Goal: Obtain resource: Download file/media

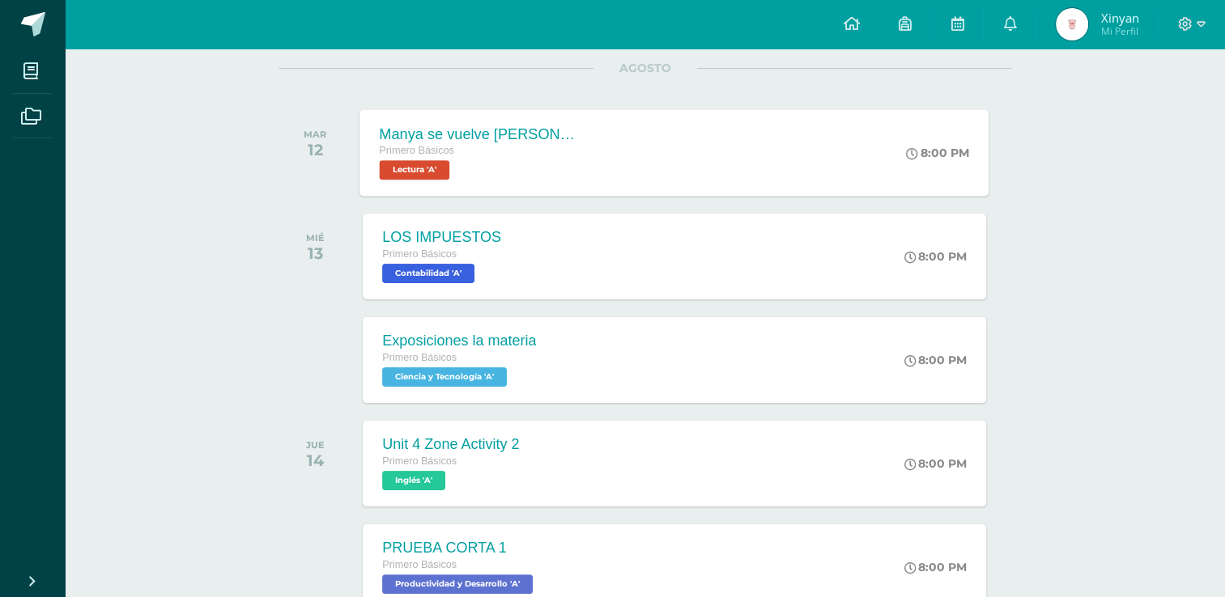
scroll to position [324, 0]
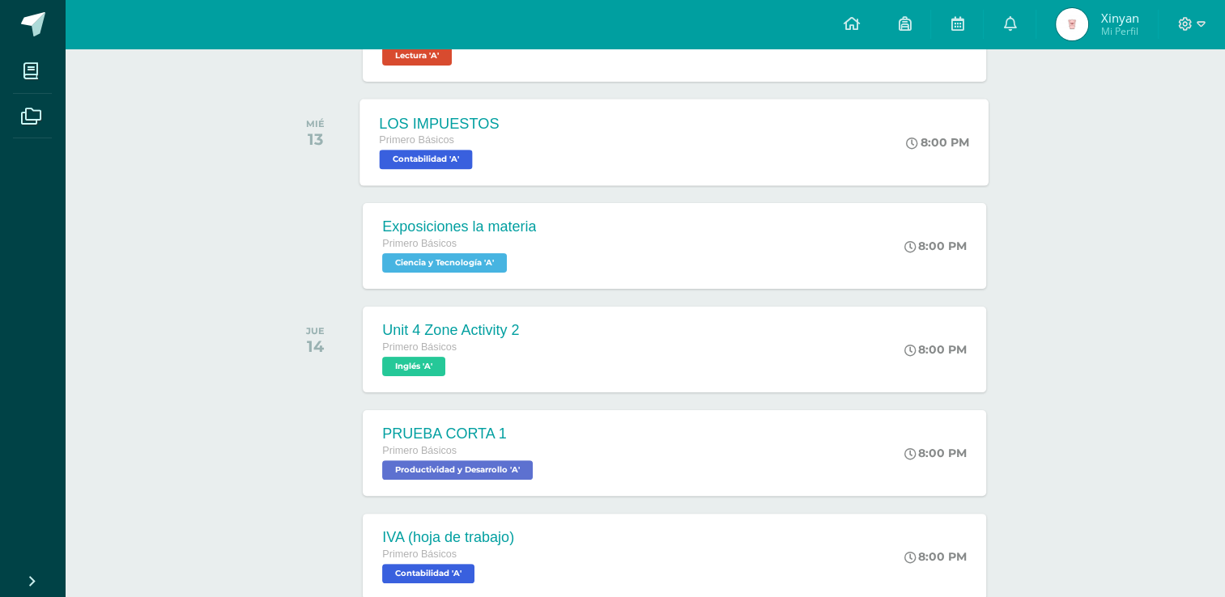
click at [678, 138] on div "LOS IMPUESTOS Primero Básicos Contabilidad 'A' 8:00 PM LOS IMPUESTOS Contabilid…" at bounding box center [674, 142] width 629 height 87
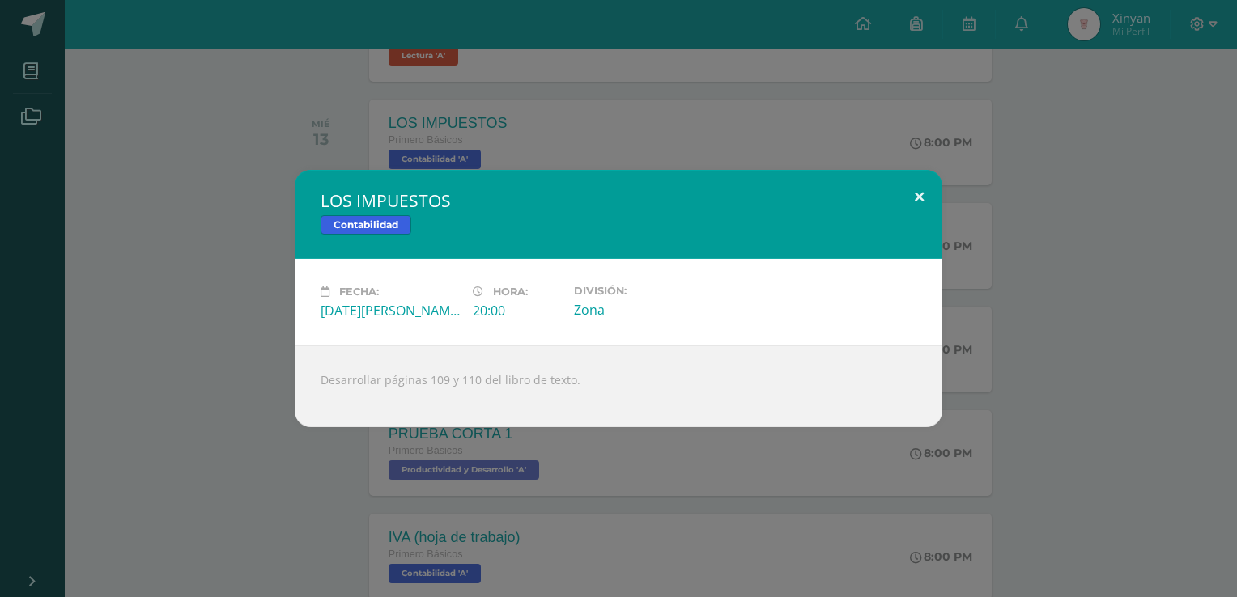
click at [916, 202] on button at bounding box center [919, 197] width 46 height 55
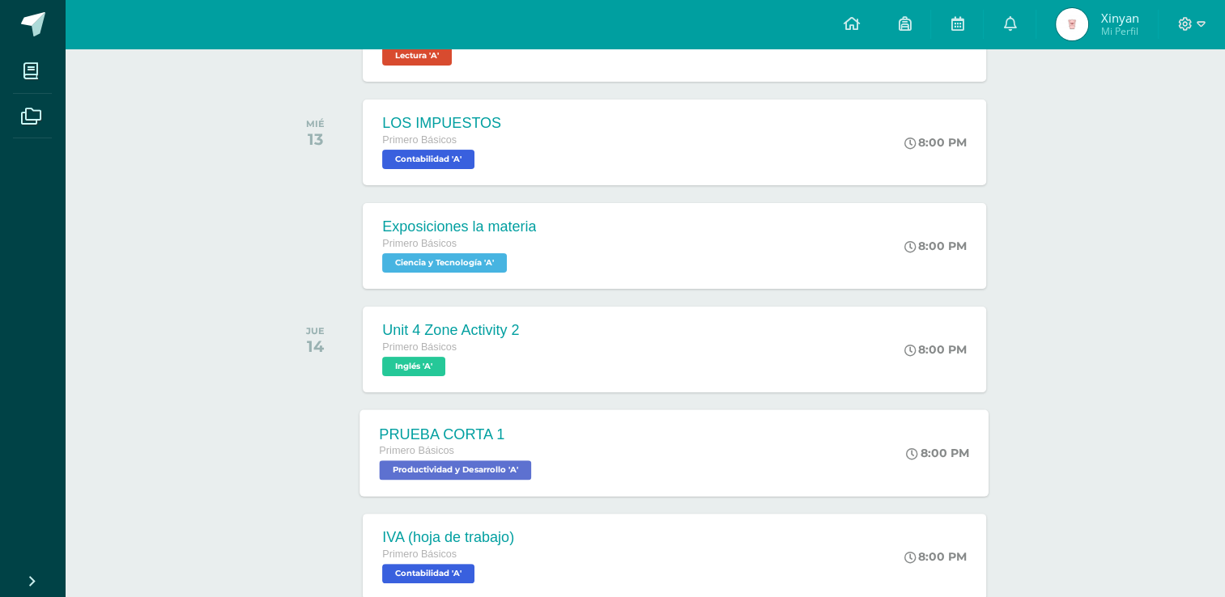
click at [536, 483] on div "PRUEBA CORTA 1 Primero Básicos Productividad y Desarrollo 'A'" at bounding box center [457, 453] width 195 height 87
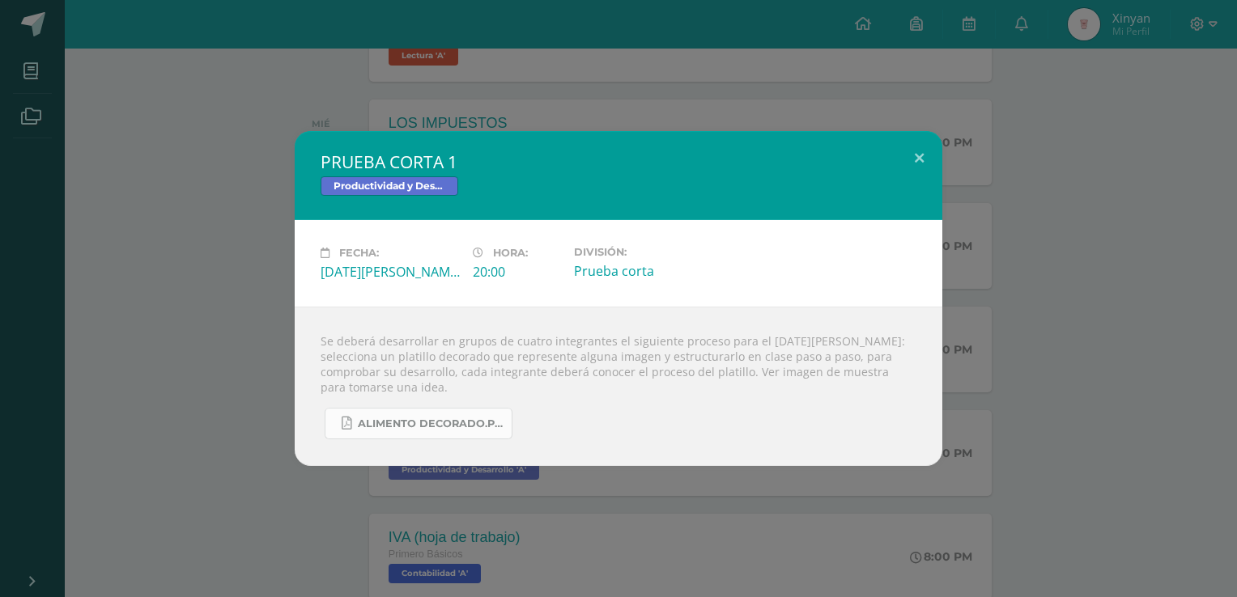
click at [487, 425] on span "ALIMENTO DECORADO.pdf" at bounding box center [431, 424] width 146 height 13
click at [920, 157] on button at bounding box center [919, 158] width 46 height 55
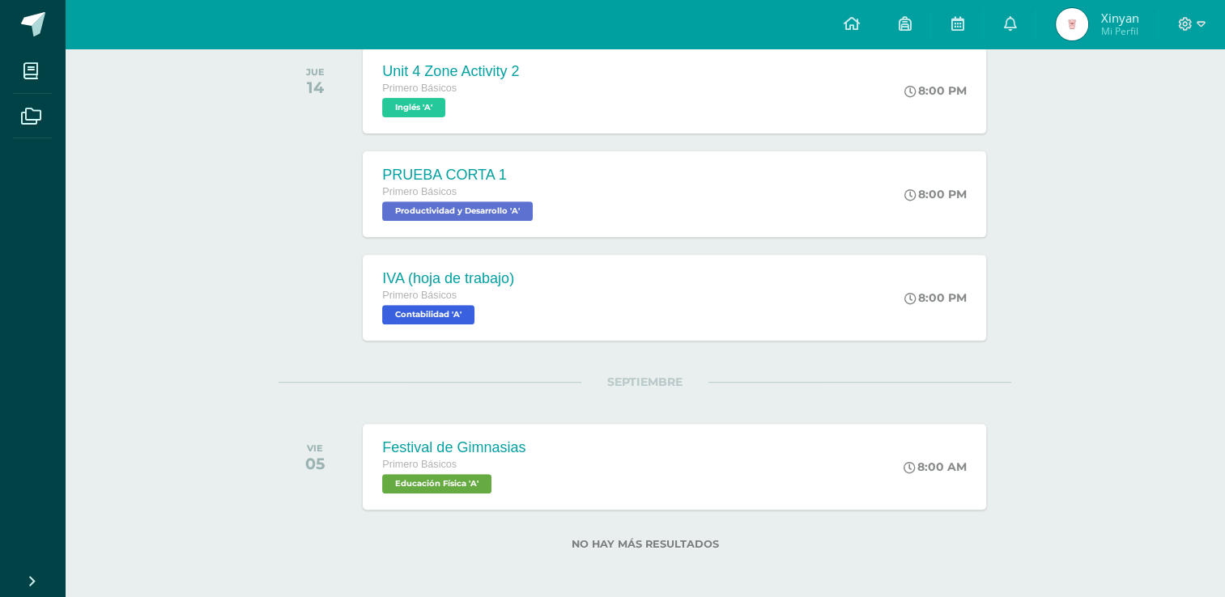
scroll to position [586, 0]
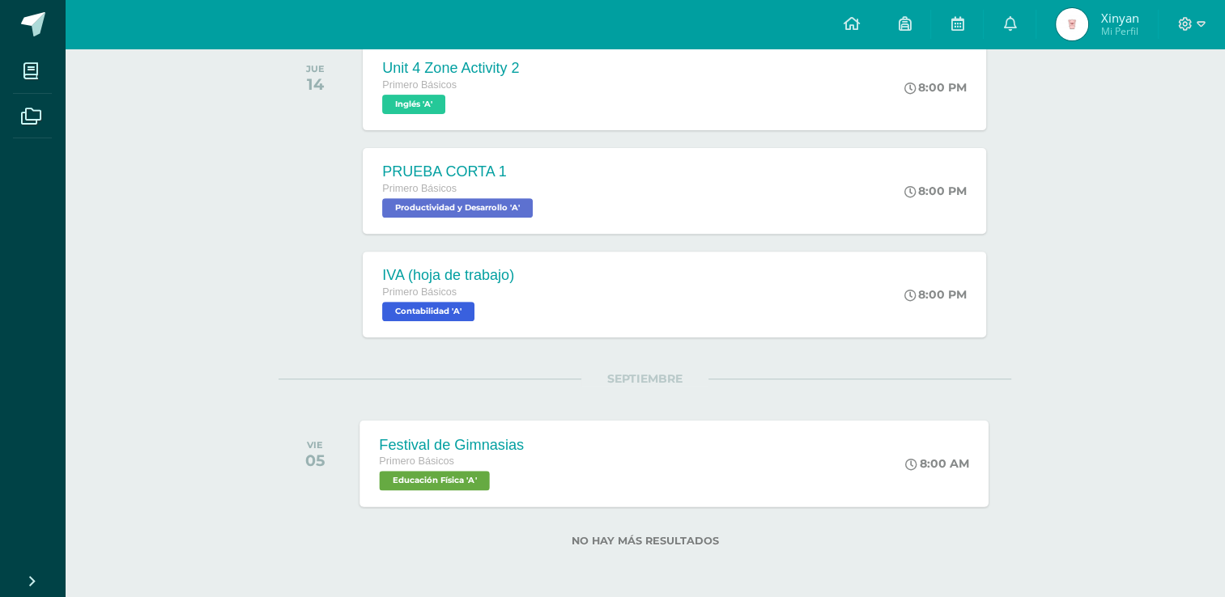
click at [772, 439] on div "Festival de Gimnasias Primero Básicos Educación Física 'A' 8:00 AM Festival de …" at bounding box center [674, 463] width 629 height 87
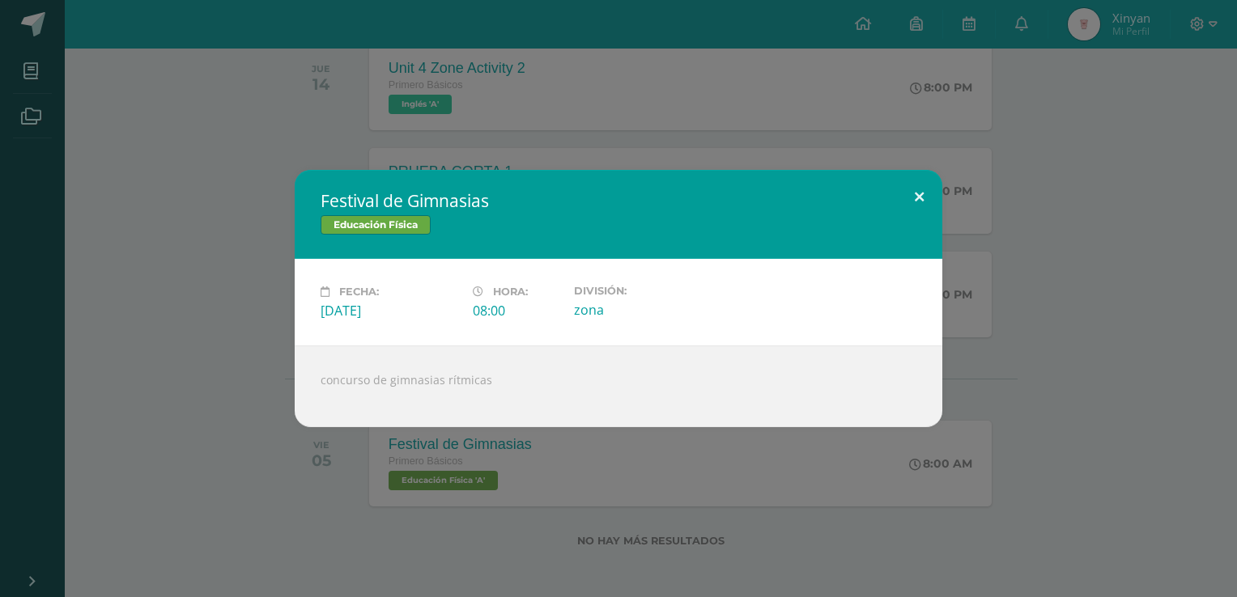
click at [921, 189] on button at bounding box center [919, 197] width 46 height 55
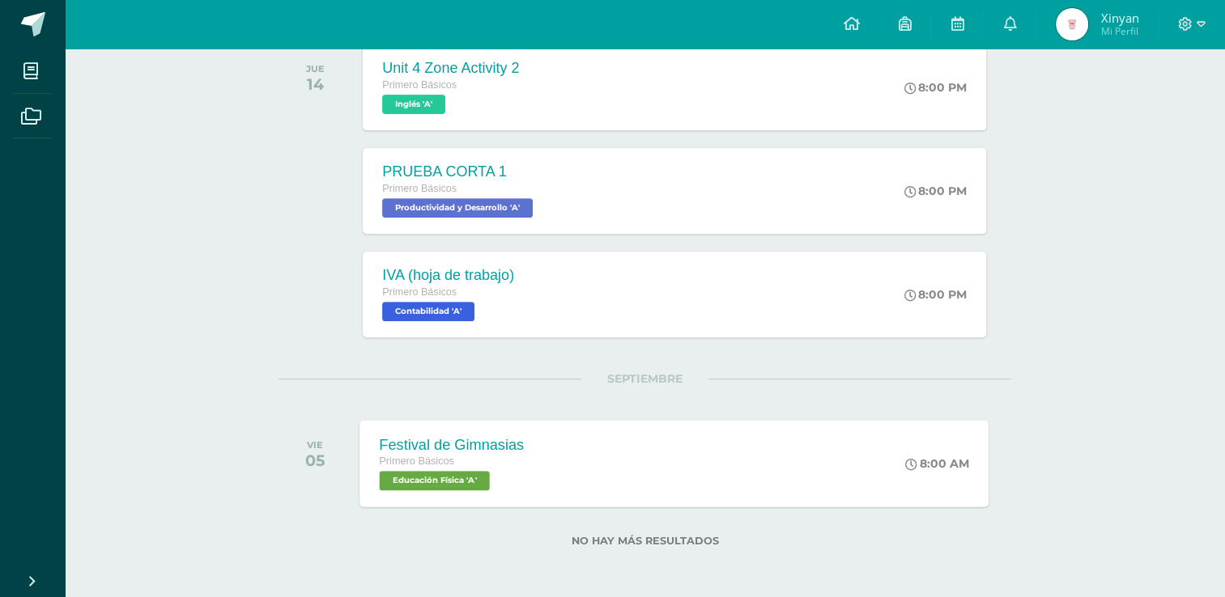
click at [674, 448] on div "Festival de Gimnasias Primero Básicos Educación Física 'A' 8:00 AM Festival de …" at bounding box center [674, 463] width 629 height 87
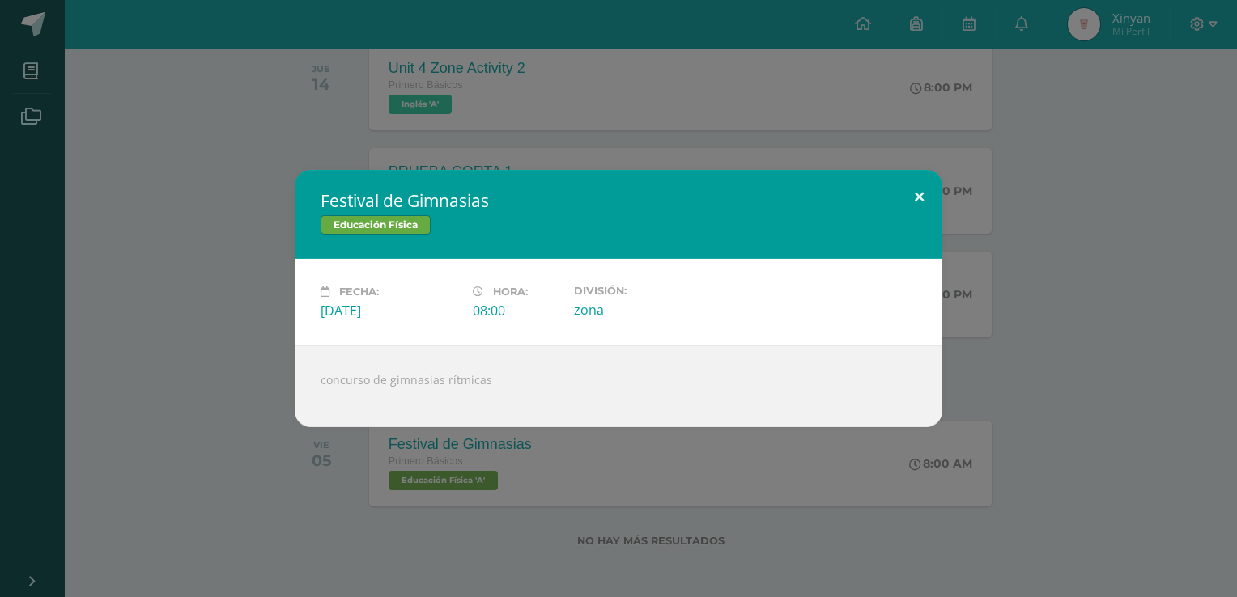
click at [923, 198] on button at bounding box center [919, 197] width 46 height 55
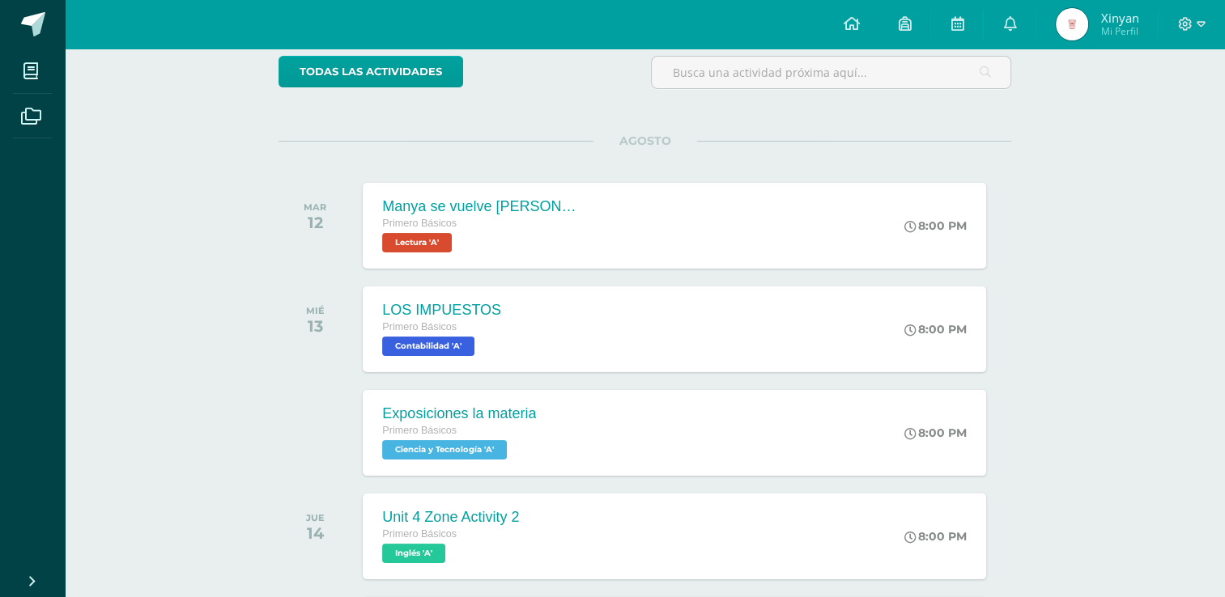
scroll to position [100, 0]
